Goal: Find specific page/section: Find specific page/section

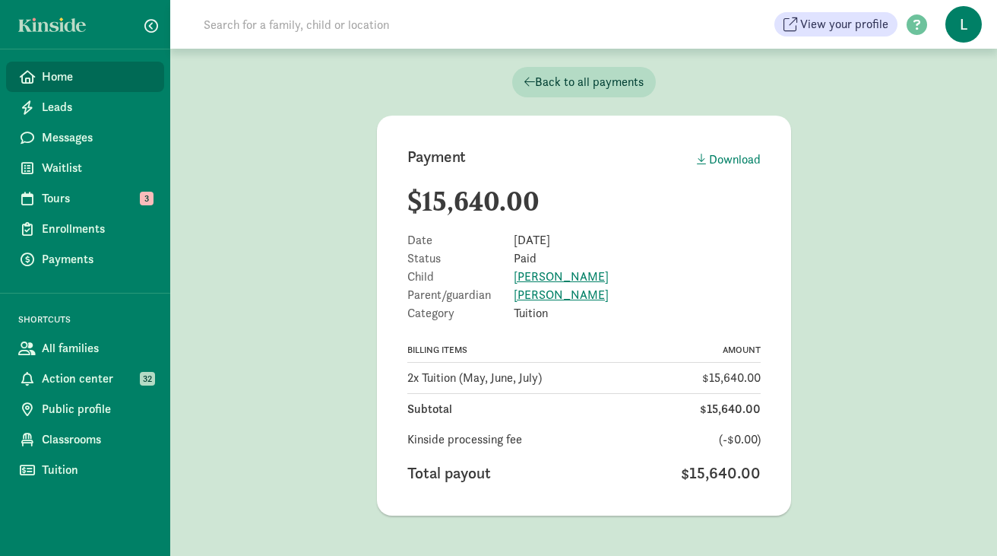
click at [90, 78] on span "Home" at bounding box center [97, 77] width 110 height 18
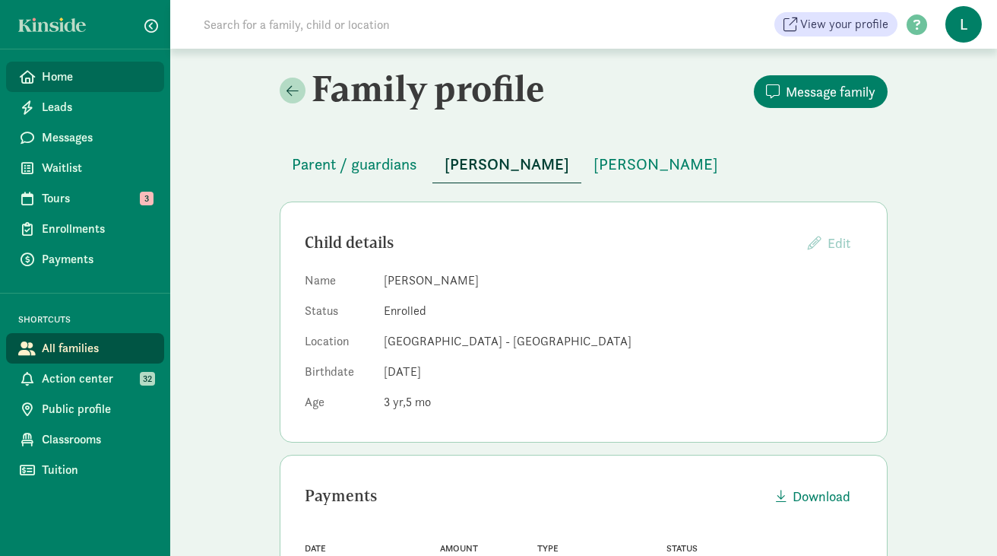
click at [64, 81] on span "Home" at bounding box center [97, 77] width 110 height 18
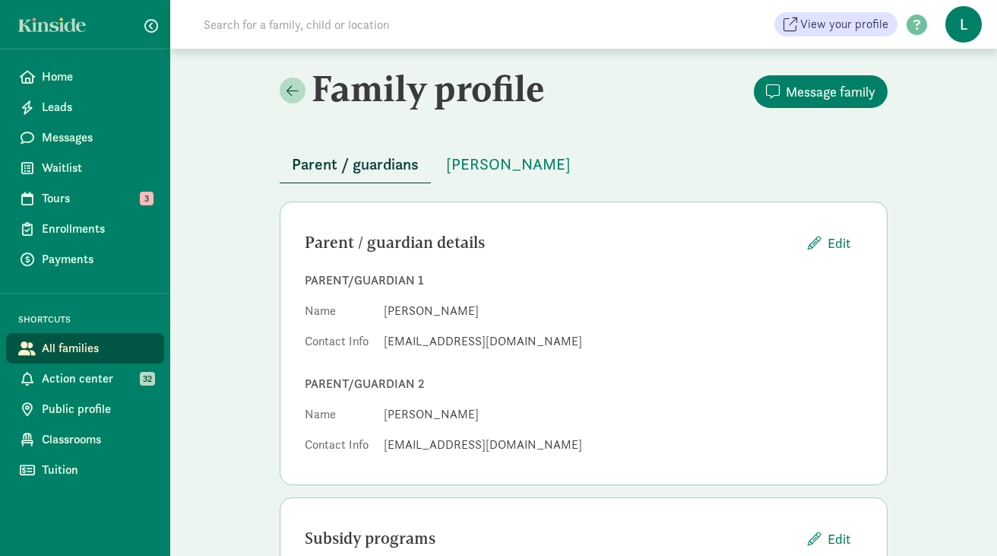
click at [322, 27] on input at bounding box center [408, 24] width 426 height 30
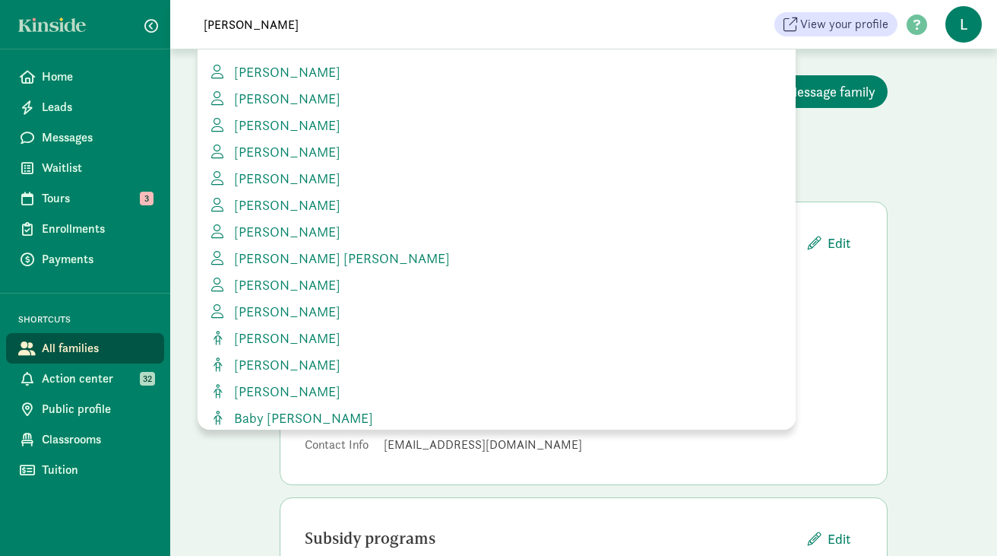
type input "pedro ur"
click at [299, 103] on span "Alex Pepperl" at bounding box center [284, 98] width 112 height 17
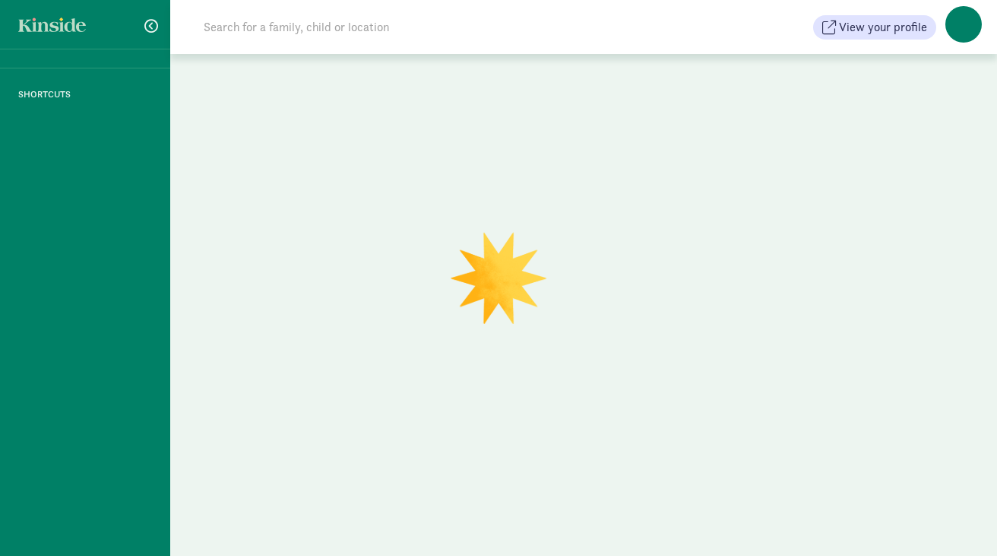
click at [267, 30] on input at bounding box center [408, 27] width 426 height 30
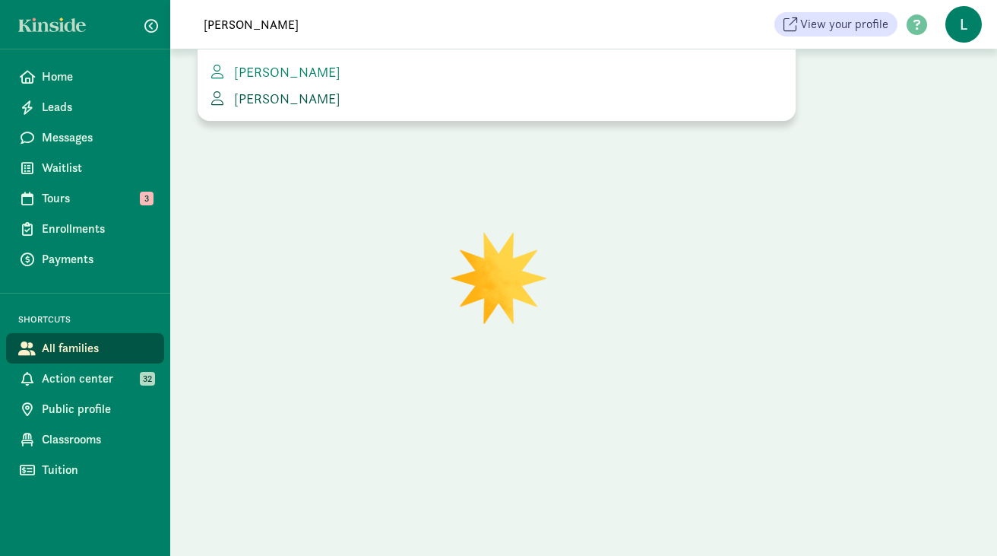
type input "pedro urb"
click at [274, 97] on span "Pedro Urbina Escos" at bounding box center [284, 98] width 112 height 17
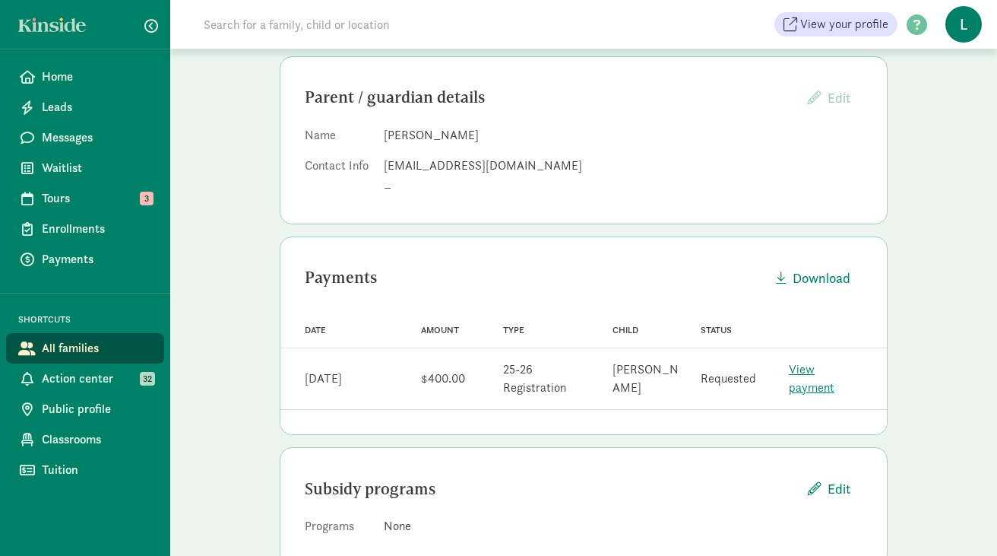
scroll to position [140, 0]
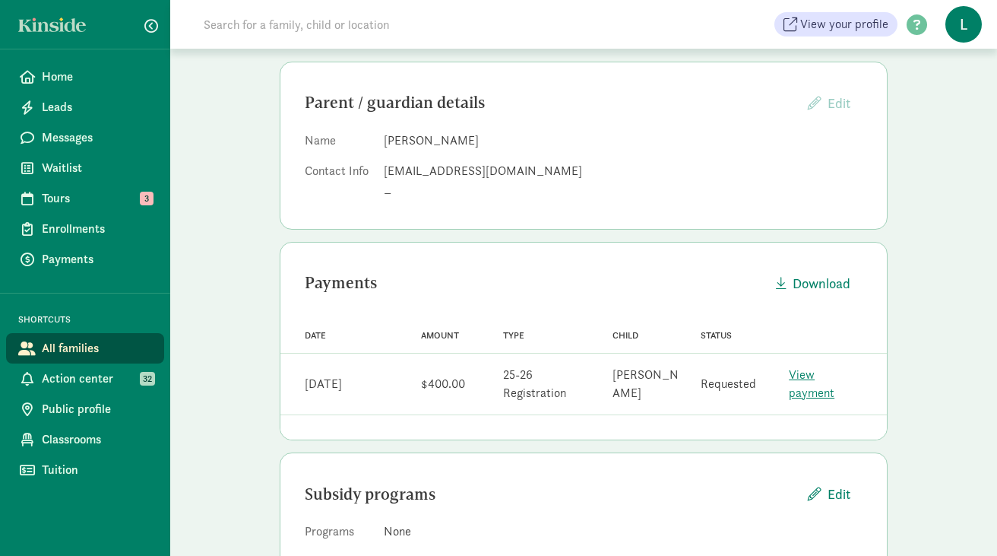
click at [806, 379] on link "View payment" at bounding box center [812, 383] width 46 height 34
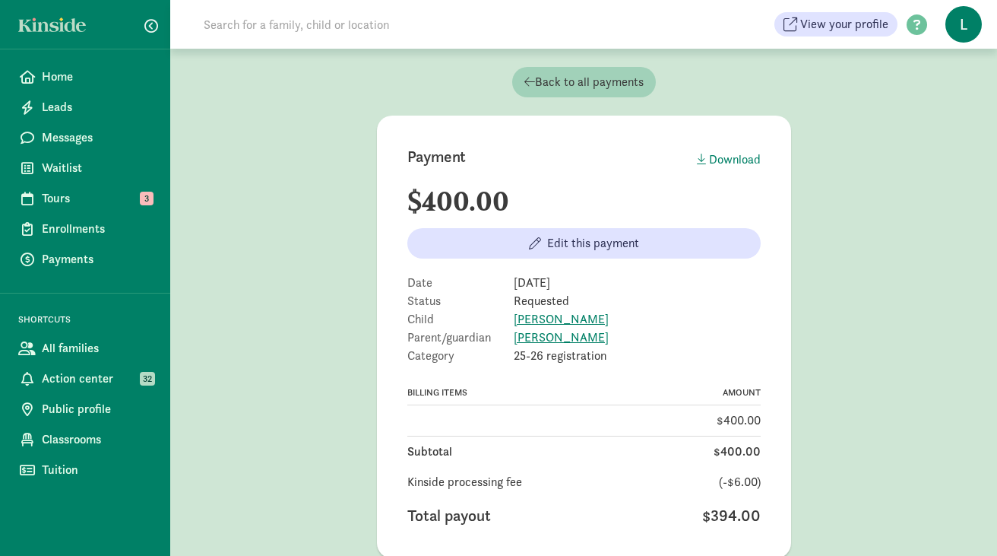
click at [524, 78] on icon at bounding box center [529, 81] width 11 height 12
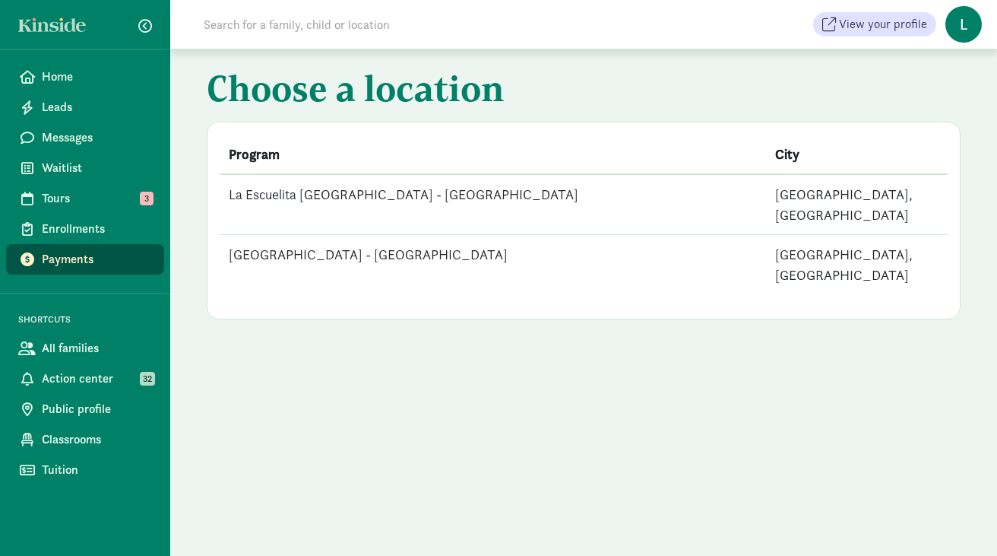
click at [289, 26] on input at bounding box center [408, 24] width 426 height 30
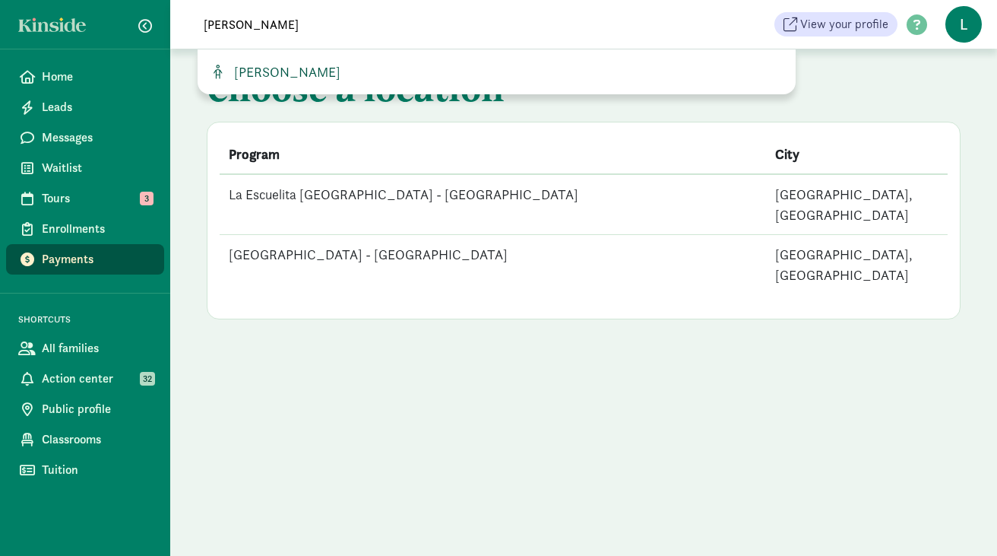
type input "violeta"
click at [328, 71] on span "[PERSON_NAME]" at bounding box center [284, 71] width 112 height 17
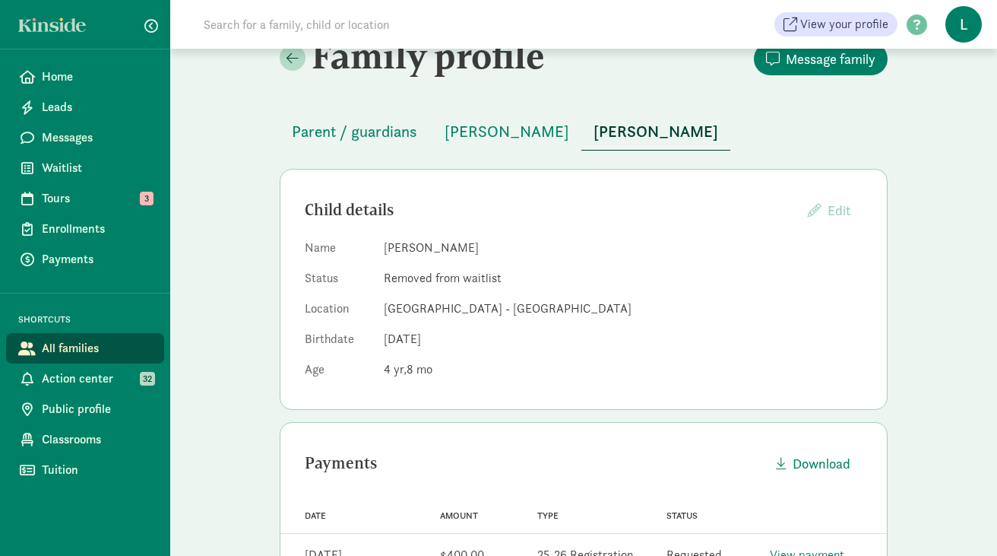
scroll to position [8, 0]
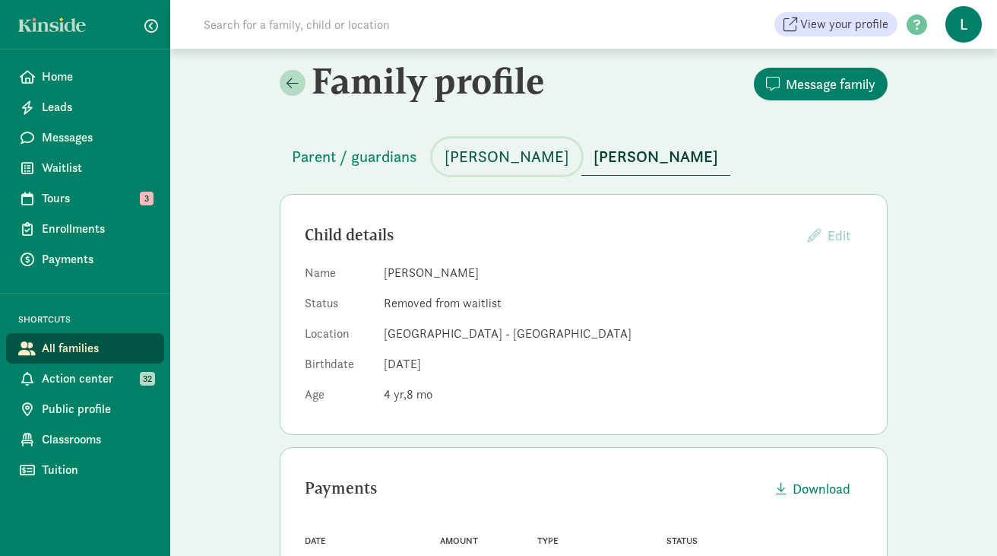
click at [507, 161] on span "[PERSON_NAME]" at bounding box center [507, 156] width 125 height 24
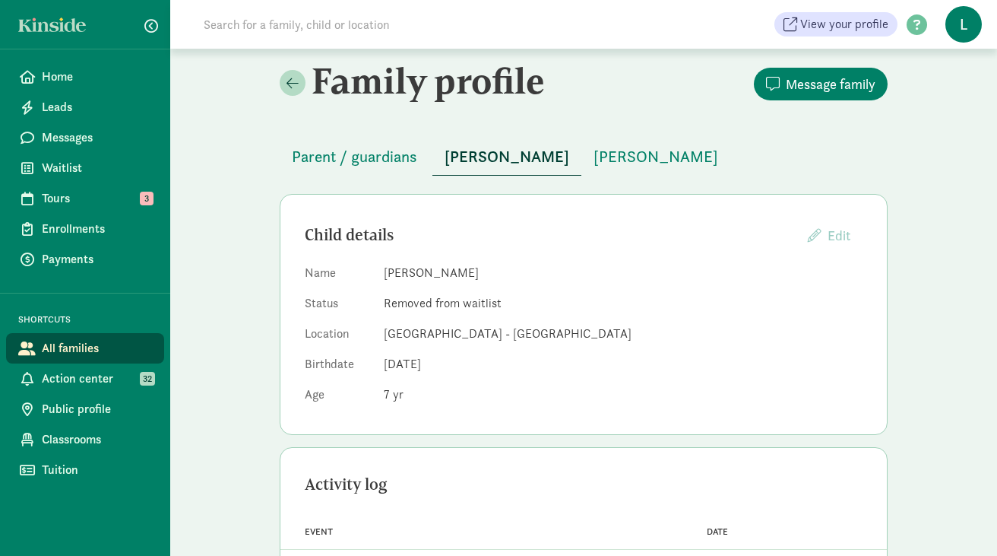
click at [382, 40] on div "View your profile HELP CENTER Welcome to the Kinside Help Center! Click the lin…" at bounding box center [583, 24] width 827 height 49
click at [361, 25] on input at bounding box center [408, 24] width 426 height 30
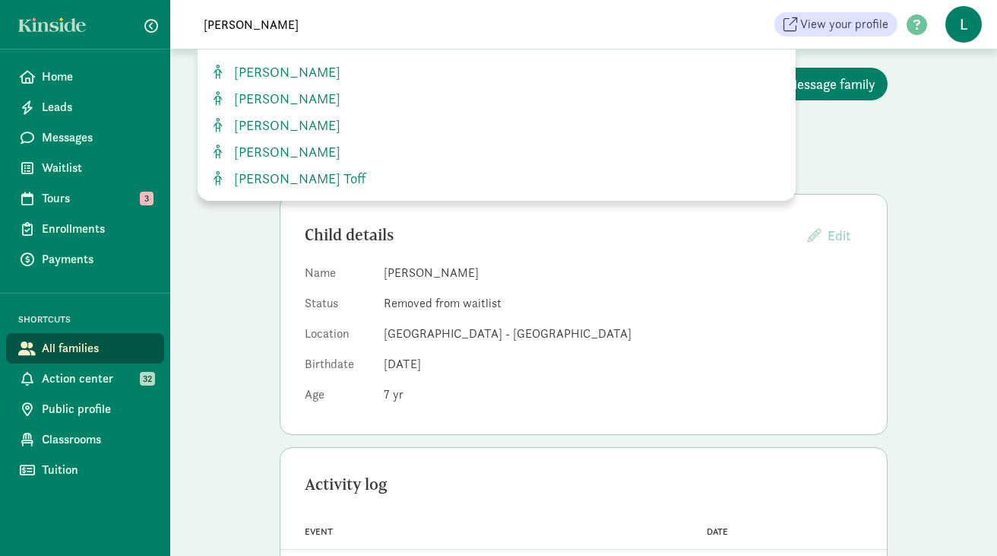
type input "[PERSON_NAME]"
